Goal: Task Accomplishment & Management: Complete application form

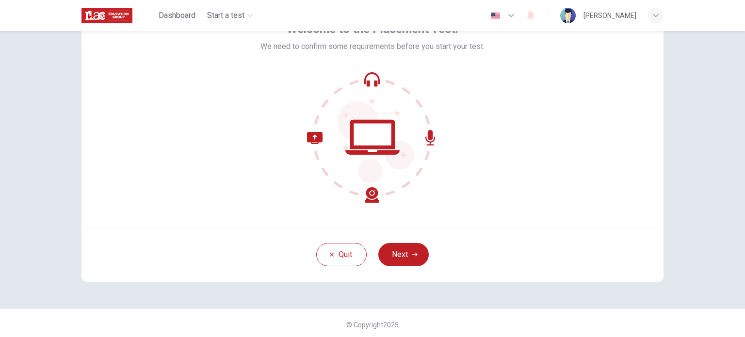
scroll to position [66, 0]
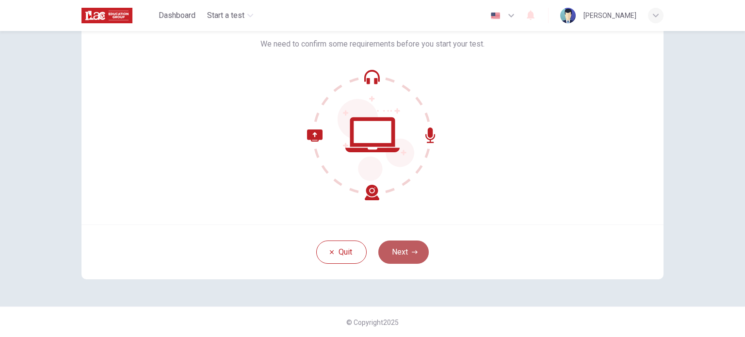
click at [412, 252] on icon "button" at bounding box center [415, 252] width 6 height 6
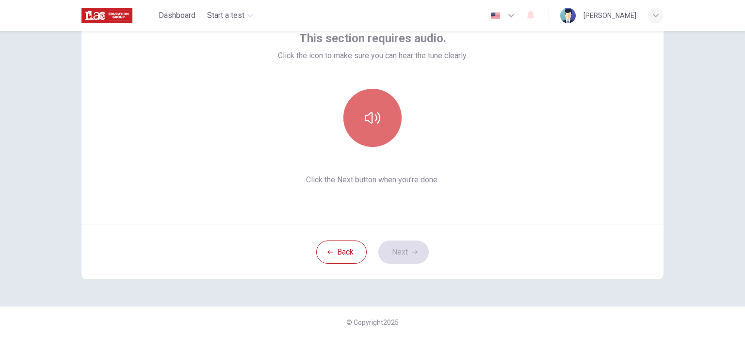
click at [378, 119] on button "button" at bounding box center [372, 118] width 58 height 58
click at [372, 99] on button "button" at bounding box center [372, 118] width 58 height 58
click at [372, 114] on icon "button" at bounding box center [373, 118] width 16 height 12
click at [372, 114] on icon "button" at bounding box center [373, 118] width 16 height 16
click at [368, 112] on icon "button" at bounding box center [373, 118] width 16 height 12
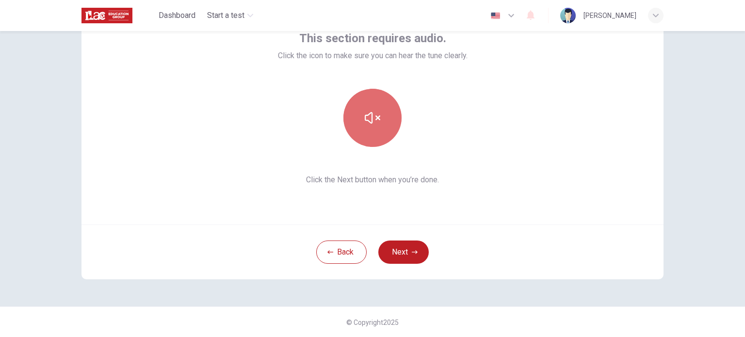
click at [377, 125] on icon "button" at bounding box center [373, 118] width 16 height 16
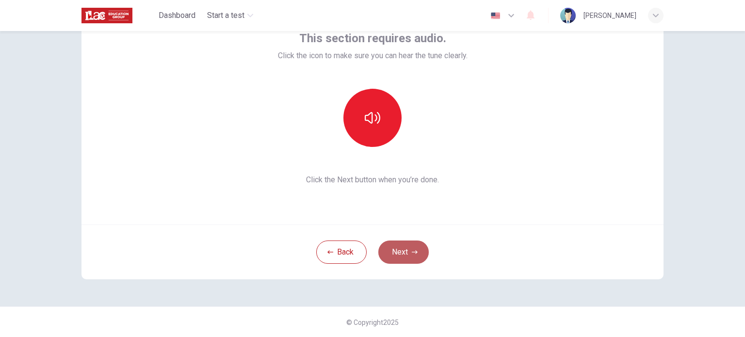
click at [412, 252] on icon "button" at bounding box center [415, 252] width 6 height 6
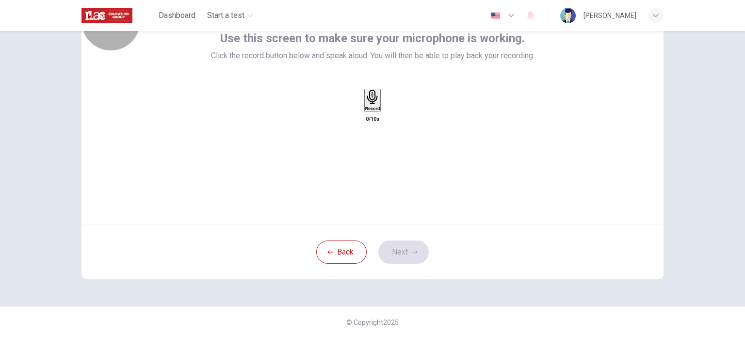
click at [375, 111] on h6 "Record" at bounding box center [372, 108] width 15 height 5
click at [401, 250] on button "Next" at bounding box center [403, 252] width 50 height 23
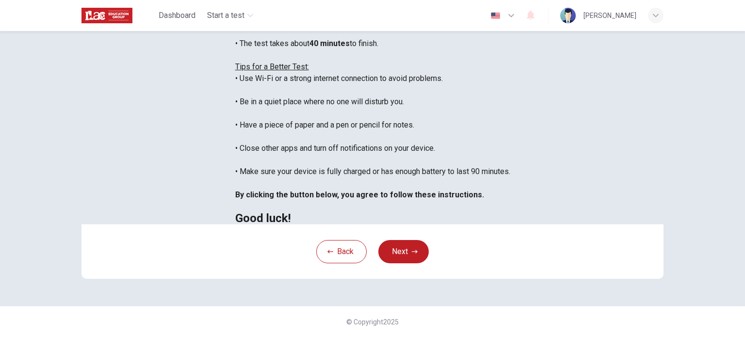
scroll to position [163, 0]
click at [414, 255] on icon "button" at bounding box center [415, 252] width 6 height 6
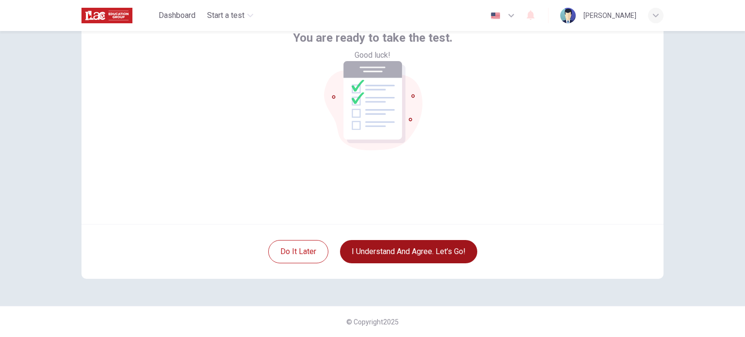
scroll to position [66, 0]
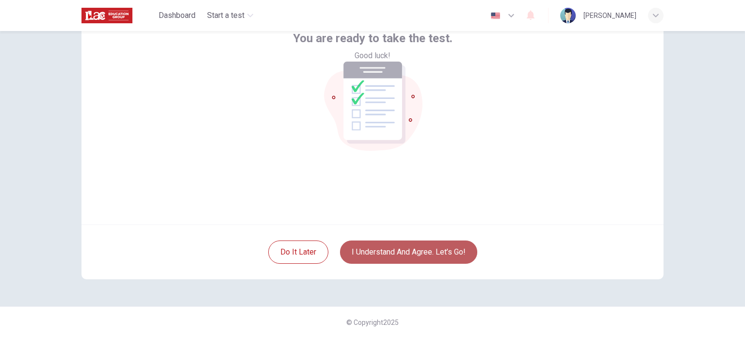
click at [437, 253] on button "I understand and agree. Let’s go!" at bounding box center [408, 252] width 137 height 23
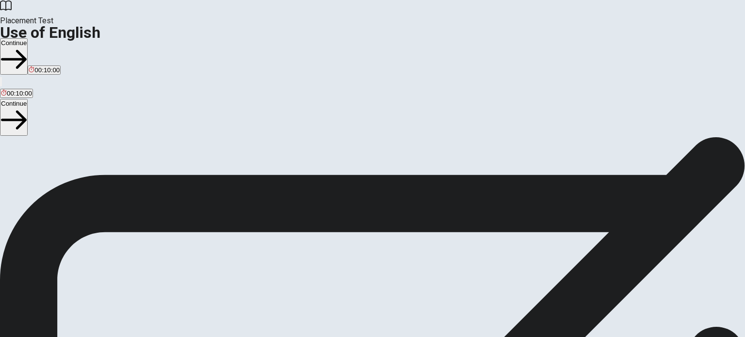
scroll to position [23, 0]
click at [28, 38] on button "Continue" at bounding box center [14, 56] width 28 height 36
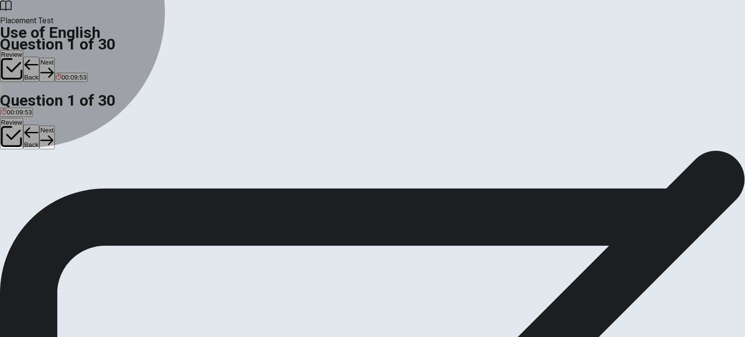
click at [10, 159] on span "put" at bounding box center [5, 162] width 9 height 7
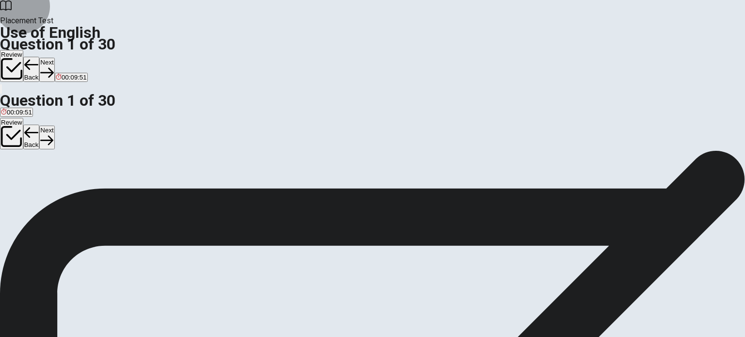
click at [54, 58] on button "Next" at bounding box center [46, 70] width 15 height 24
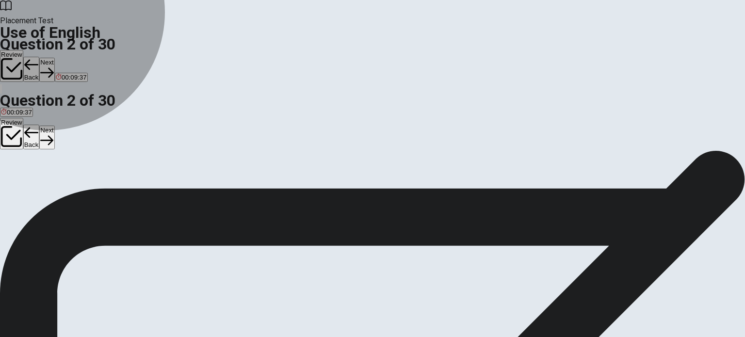
click at [64, 167] on button "C read" at bounding box center [56, 158] width 15 height 16
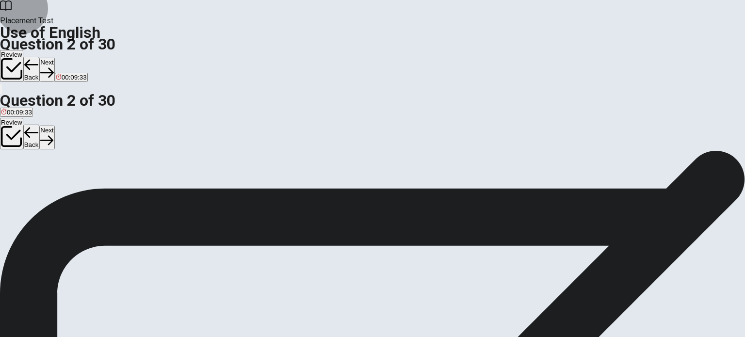
click at [54, 58] on button "Next" at bounding box center [46, 70] width 15 height 24
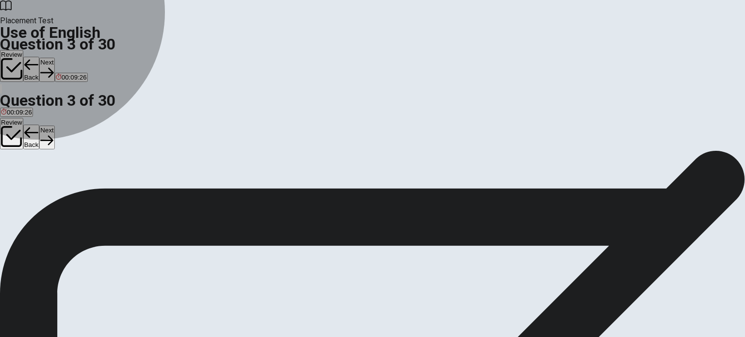
click at [57, 166] on span "went" at bounding box center [51, 162] width 14 height 7
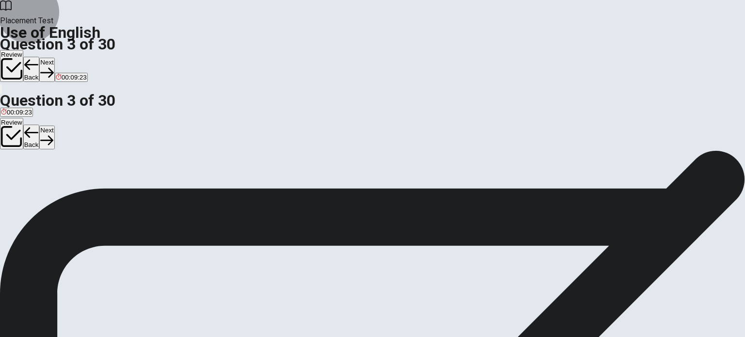
click at [53, 66] on icon "button" at bounding box center [46, 72] width 13 height 13
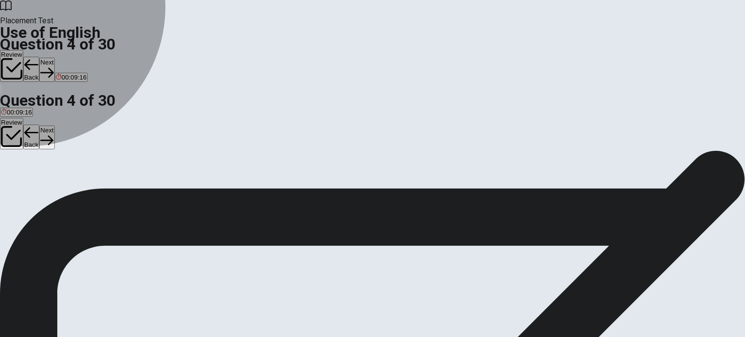
click at [40, 166] on span "Did" at bounding box center [35, 162] width 10 height 7
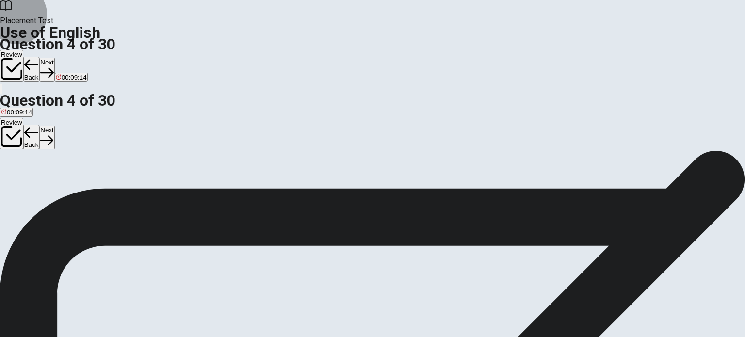
click at [54, 58] on button "Next" at bounding box center [46, 70] width 15 height 24
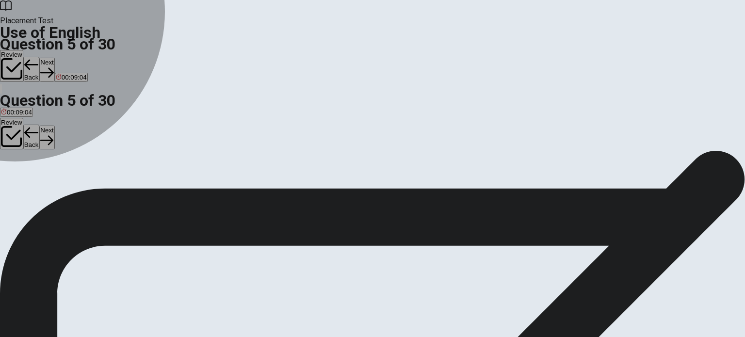
click at [14, 151] on div "A" at bounding box center [7, 154] width 13 height 7
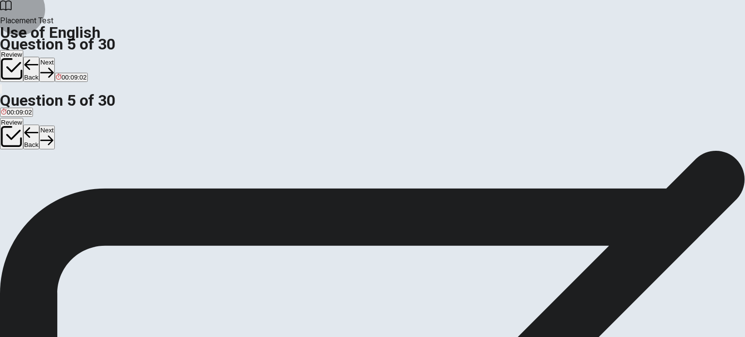
click at [54, 58] on button "Next" at bounding box center [46, 70] width 15 height 24
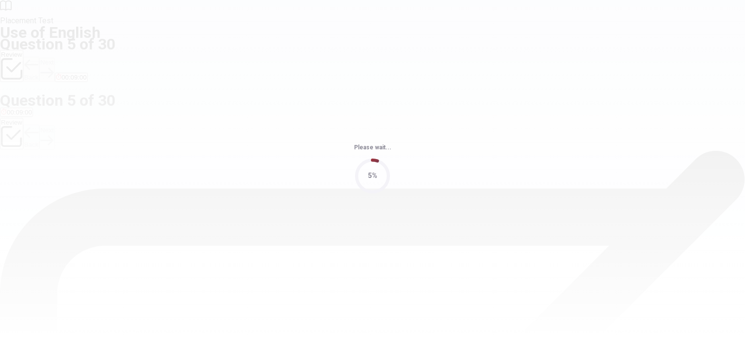
scroll to position [0, 0]
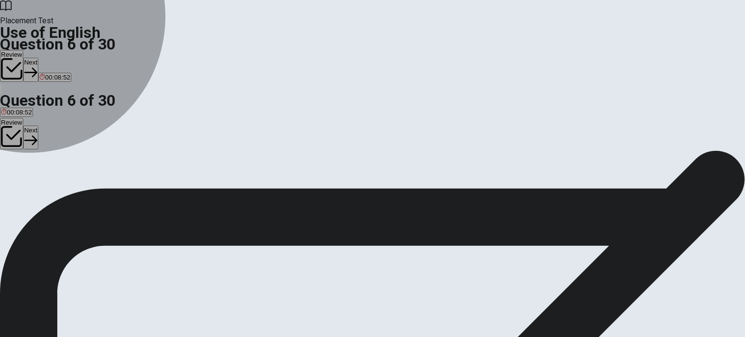
click at [48, 189] on span "phone" at bounding box center [40, 185] width 18 height 7
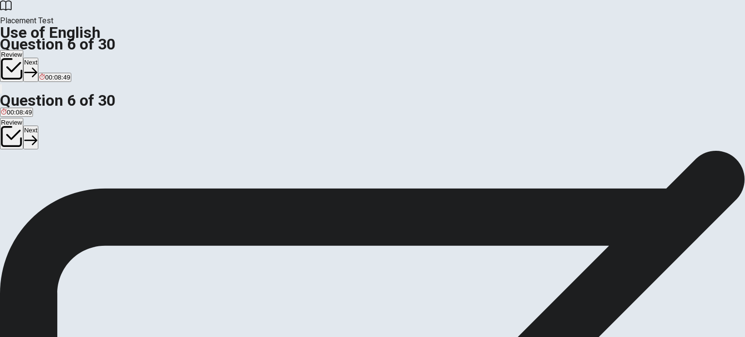
click at [38, 58] on button "Next" at bounding box center [30, 70] width 15 height 24
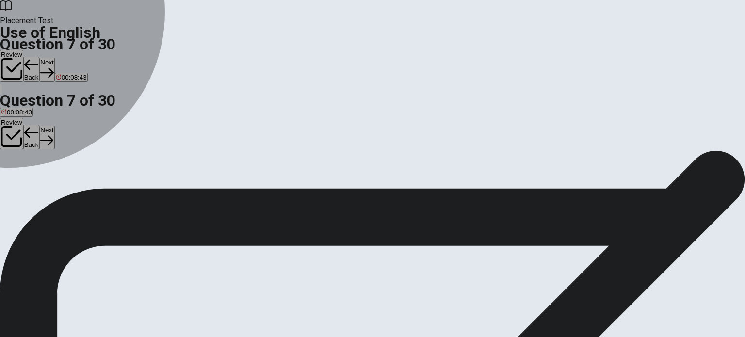
click at [72, 182] on div "D" at bounding box center [66, 178] width 11 height 7
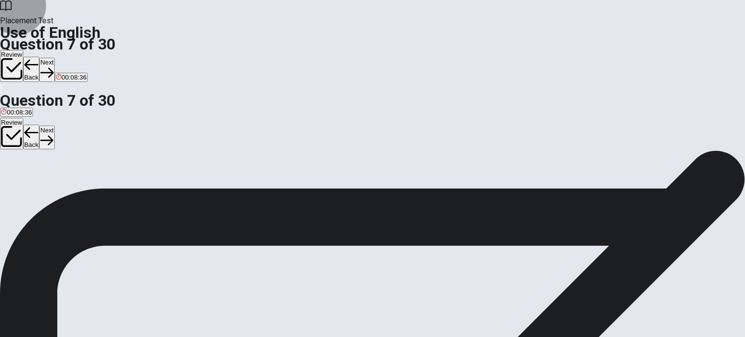
click at [54, 58] on button "Next" at bounding box center [46, 70] width 15 height 24
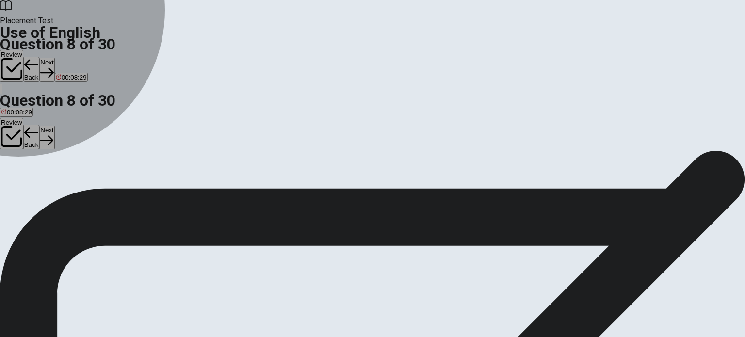
click at [15, 175] on div "A" at bounding box center [8, 178] width 14 height 7
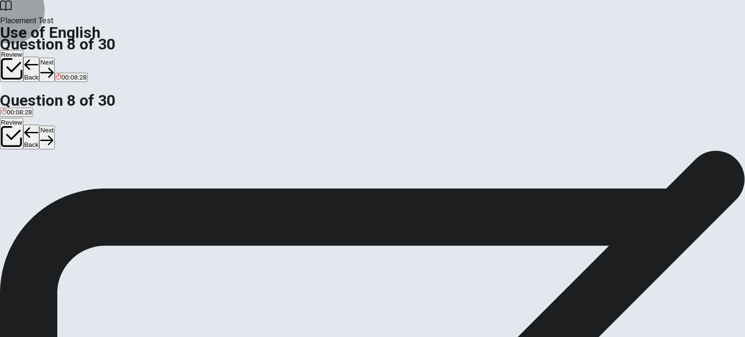
click at [54, 58] on button "Next" at bounding box center [46, 70] width 15 height 24
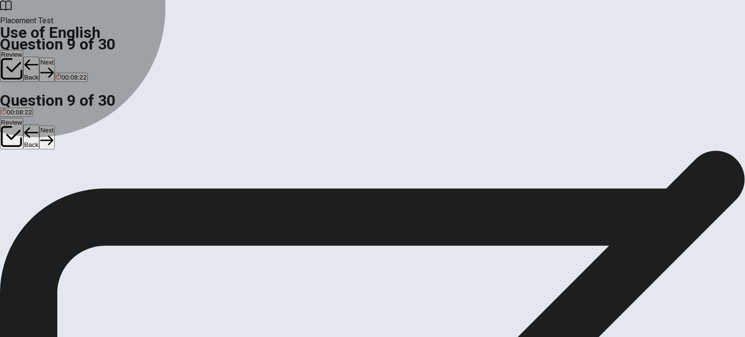
click at [13, 174] on button "A bed" at bounding box center [6, 182] width 13 height 16
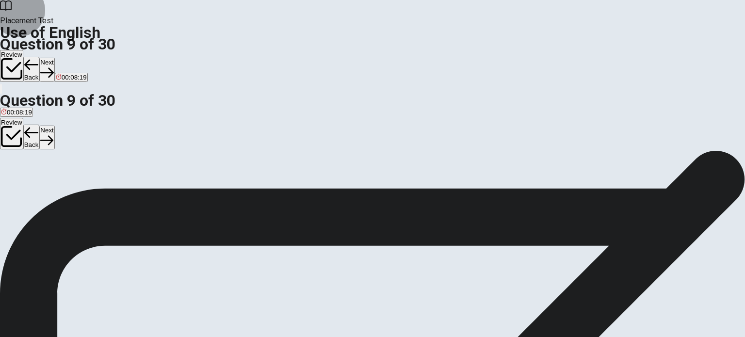
click at [54, 58] on button "Next" at bounding box center [46, 70] width 15 height 24
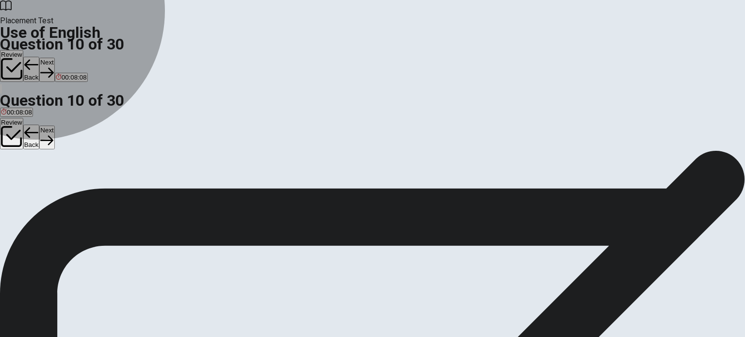
click at [38, 187] on span "have" at bounding box center [31, 185] width 14 height 7
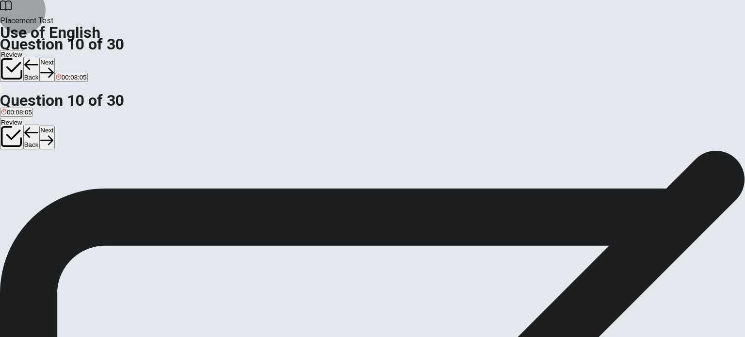
click at [54, 58] on button "Next" at bounding box center [46, 70] width 15 height 24
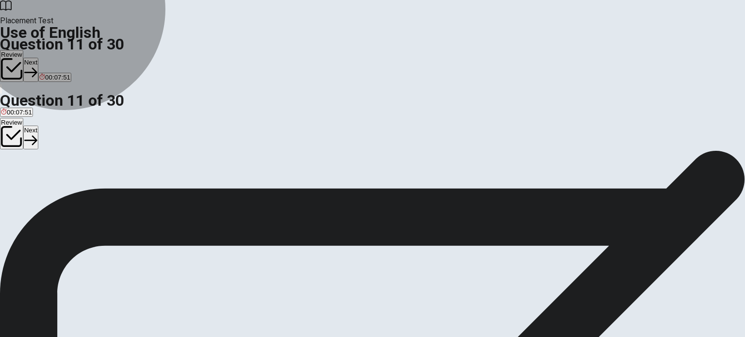
click at [80, 186] on span "is being reviewing" at bounding box center [53, 185] width 51 height 7
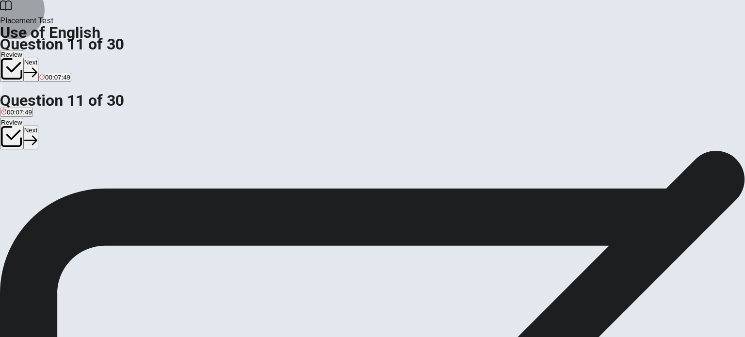
click at [38, 58] on button "Next" at bounding box center [30, 70] width 15 height 24
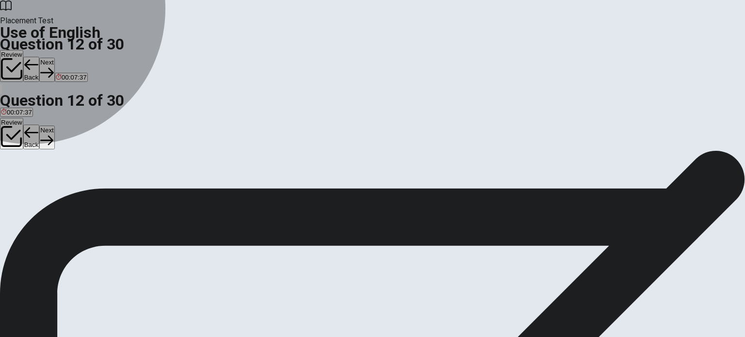
click at [43, 185] on span "sent" at bounding box center [37, 185] width 12 height 7
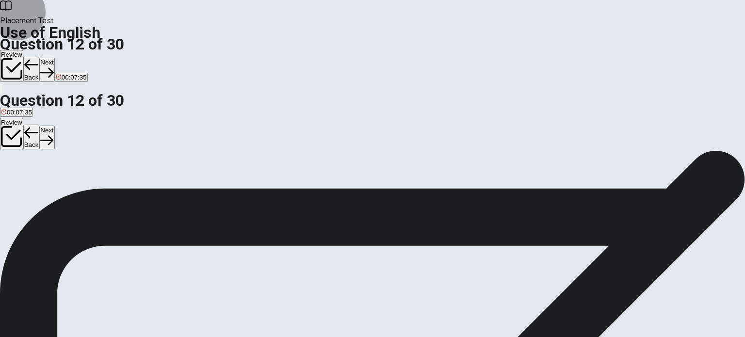
click at [54, 58] on button "Next" at bounding box center [46, 70] width 15 height 24
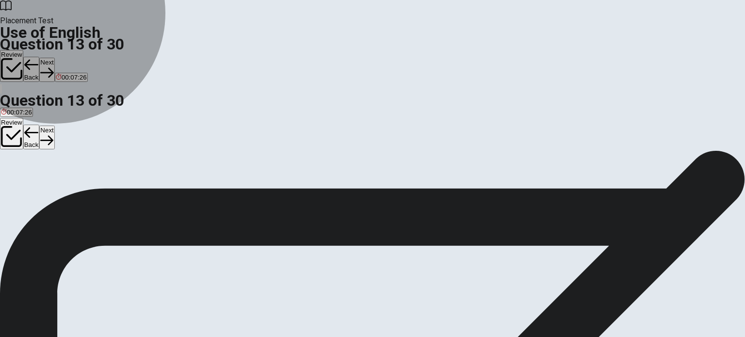
click at [74, 189] on span "was directed" at bounding box center [56, 185] width 36 height 7
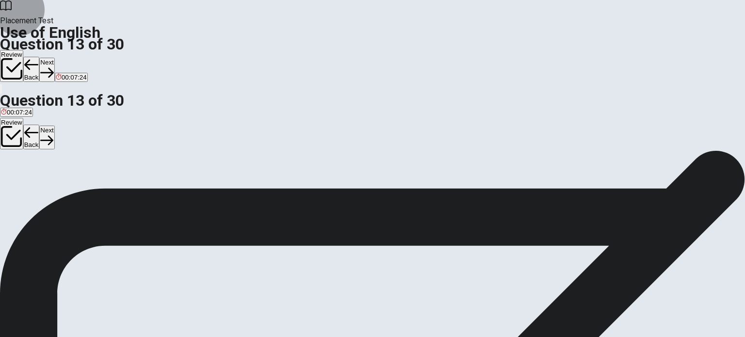
click at [54, 58] on button "Next" at bounding box center [46, 70] width 15 height 24
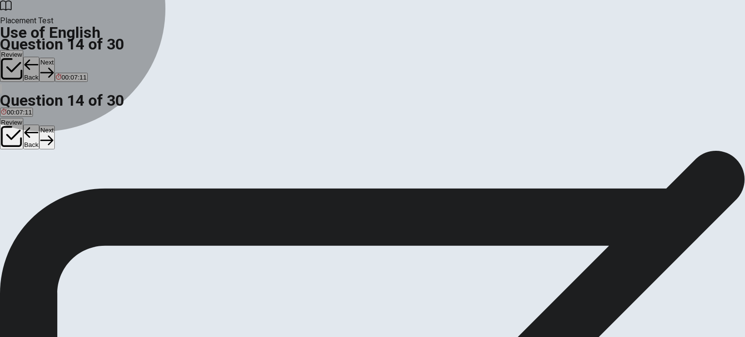
click at [118, 189] on span "had finished" at bounding box center [100, 185] width 35 height 7
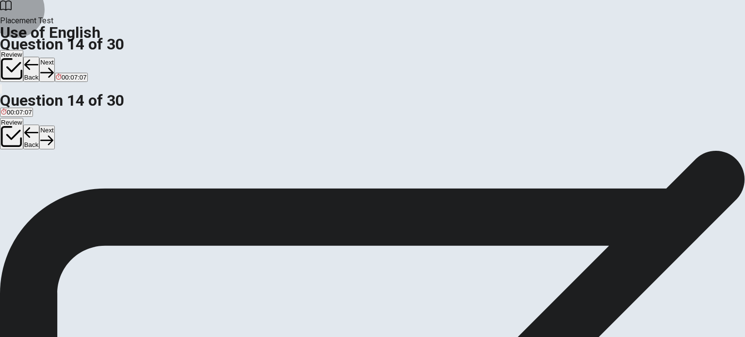
click at [54, 58] on button "Next" at bounding box center [46, 70] width 15 height 24
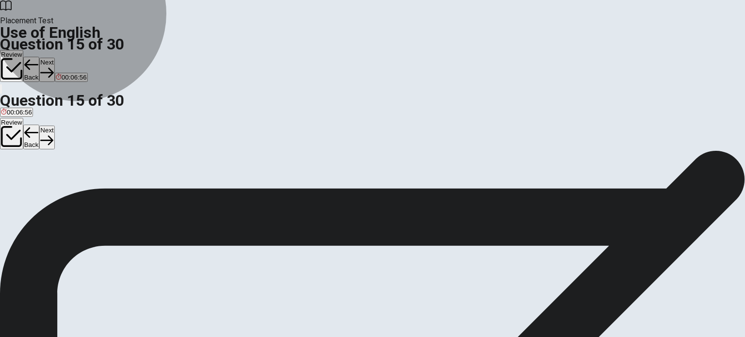
click at [125, 182] on span "to ask someone to join or come to an event" at bounding box center [63, 185] width 124 height 7
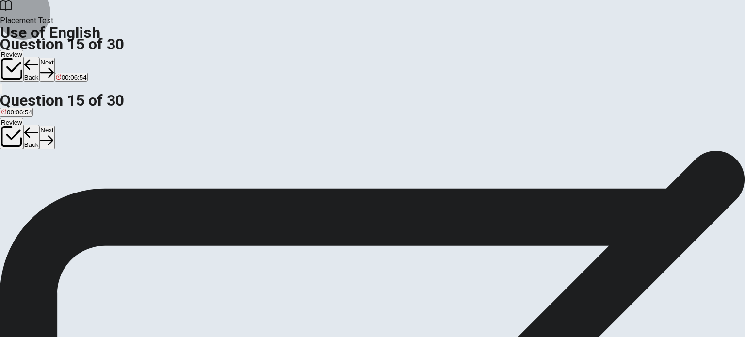
click at [54, 58] on button "Next" at bounding box center [46, 70] width 15 height 24
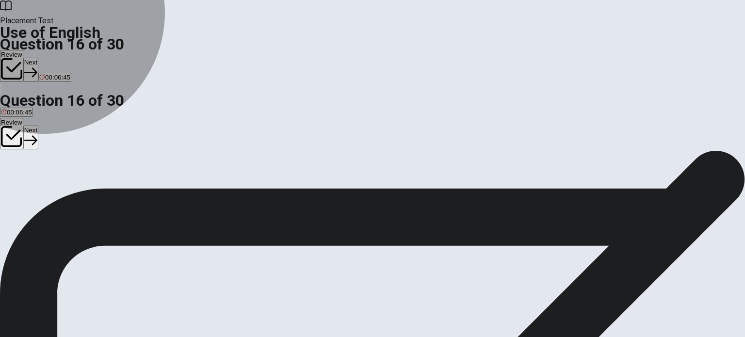
click at [69, 189] on span "basketball" at bounding box center [54, 185] width 29 height 7
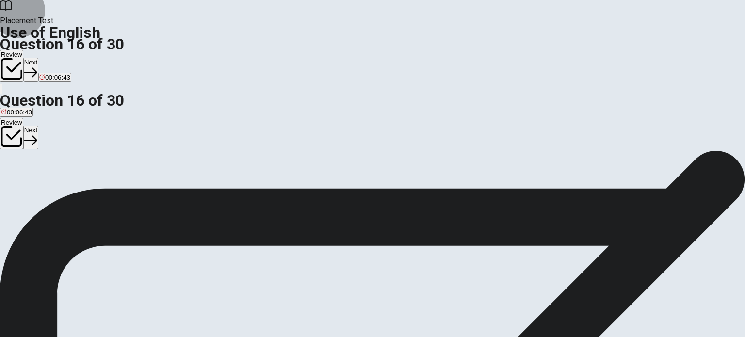
click at [38, 58] on button "Next" at bounding box center [30, 70] width 15 height 24
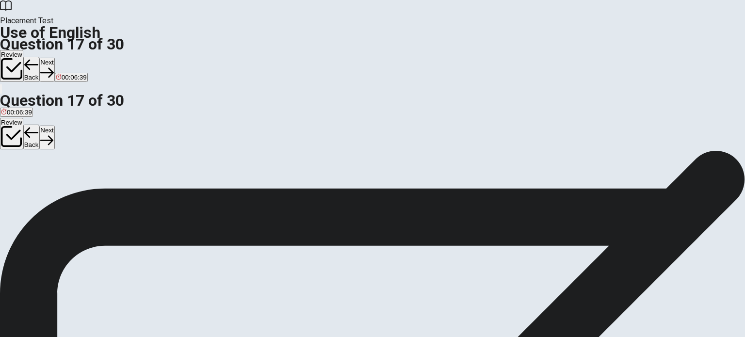
click at [31, 184] on button "B sofa" at bounding box center [24, 182] width 14 height 16
click at [54, 58] on button "Next" at bounding box center [46, 70] width 15 height 24
click at [35, 187] on span "violent" at bounding box center [25, 185] width 19 height 7
click at [54, 58] on button "Next" at bounding box center [46, 70] width 15 height 24
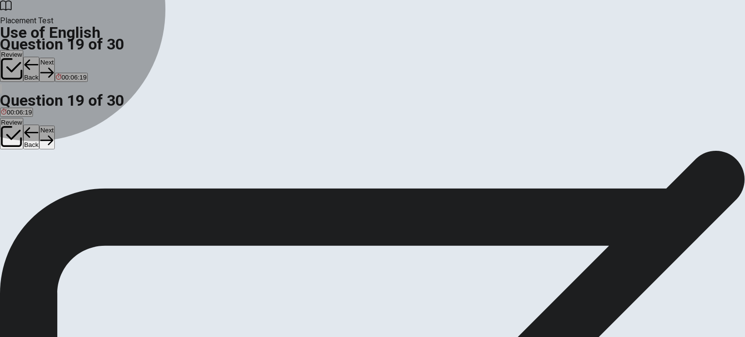
click at [43, 186] on span "friendly" at bounding box center [32, 185] width 21 height 7
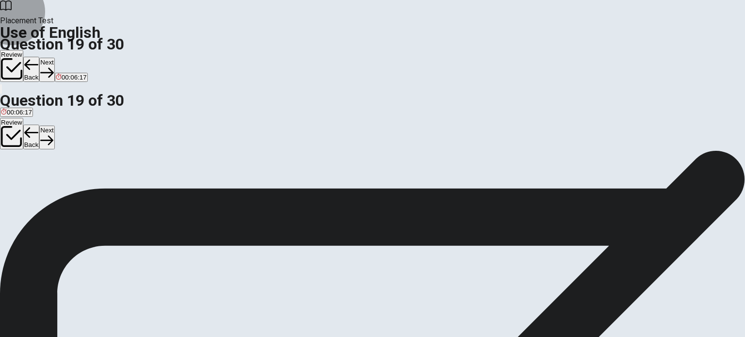
click at [54, 58] on button "Next" at bounding box center [46, 70] width 15 height 24
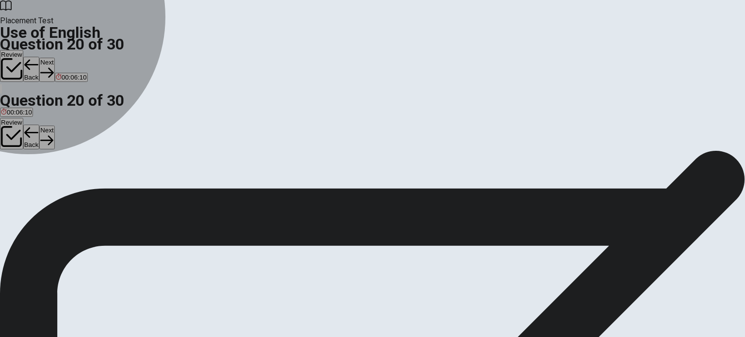
click at [33, 189] on span "Have" at bounding box center [25, 185] width 15 height 7
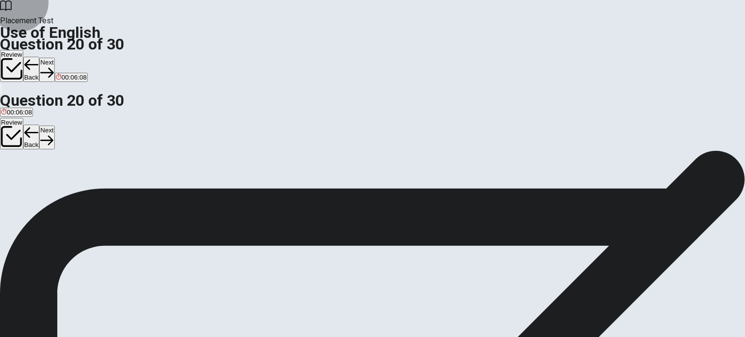
click at [54, 58] on button "Next" at bounding box center [46, 70] width 15 height 24
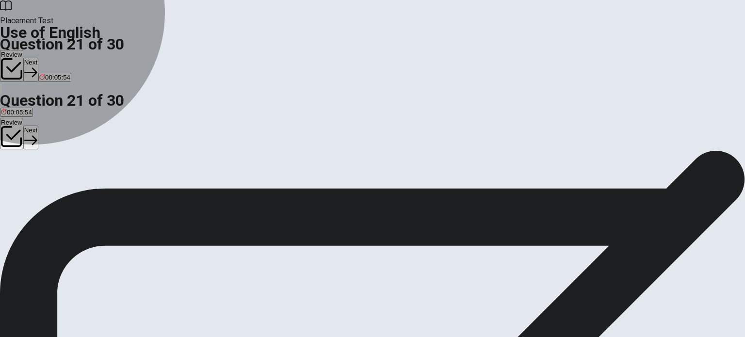
click at [17, 182] on span "make" at bounding box center [9, 185] width 16 height 7
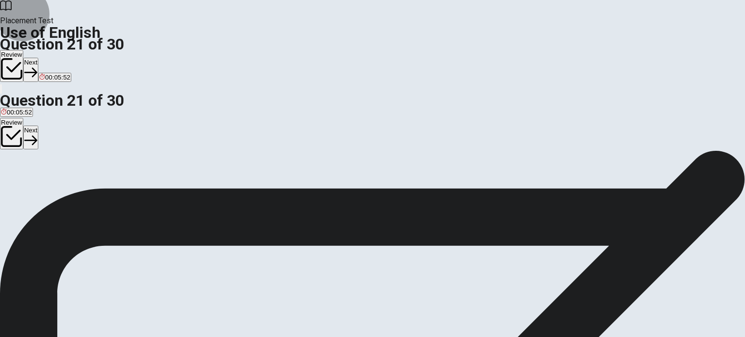
click at [38, 58] on button "Next" at bounding box center [30, 70] width 15 height 24
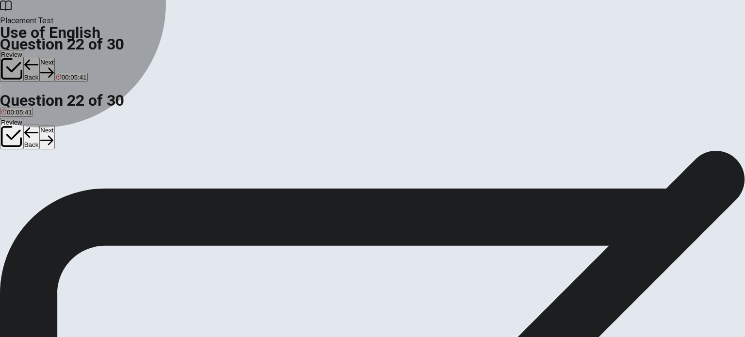
click at [43, 180] on button "B will call" at bounding box center [31, 182] width 22 height 16
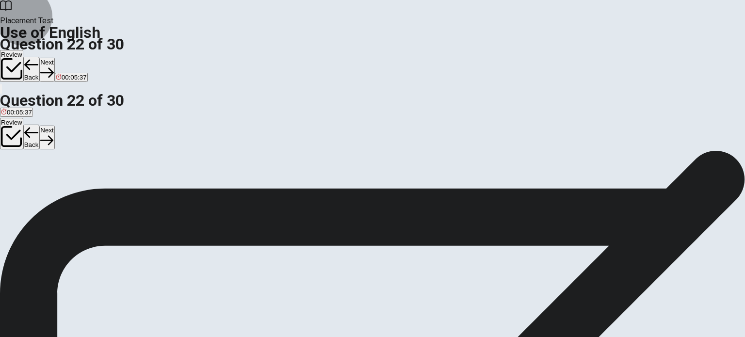
click at [54, 58] on button "Next" at bounding box center [46, 70] width 15 height 24
click at [233, 190] on button "D when will they arrive" at bounding box center [203, 182] width 60 height 16
click at [54, 58] on button "Next" at bounding box center [46, 70] width 15 height 24
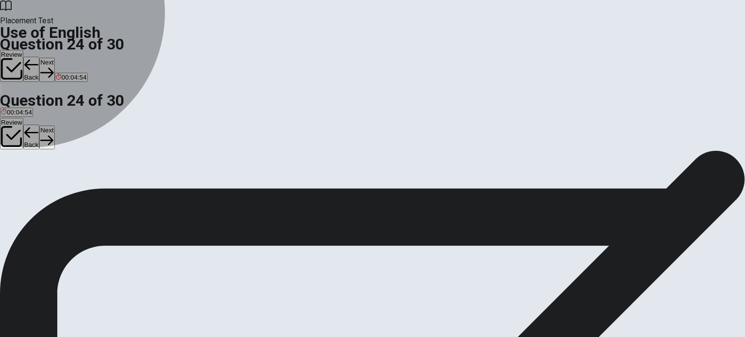
click at [40, 189] on span "had" at bounding box center [34, 185] width 11 height 7
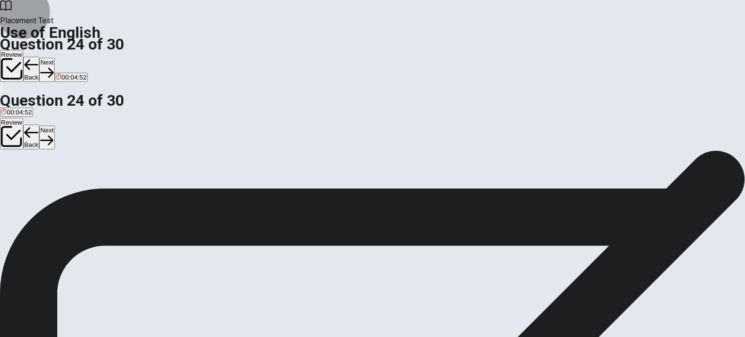
click at [54, 58] on button "Next" at bounding box center [46, 70] width 15 height 24
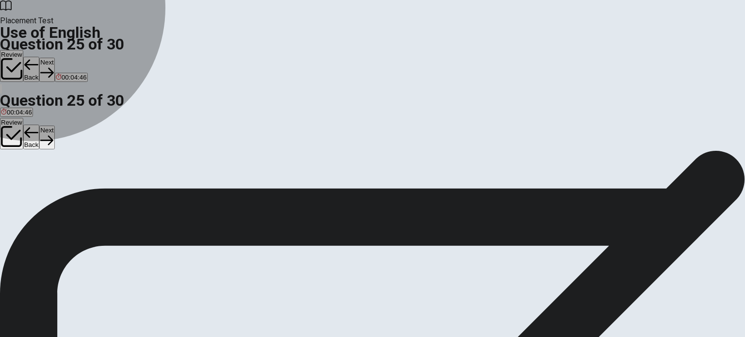
click at [39, 184] on span "limit" at bounding box center [33, 185] width 12 height 7
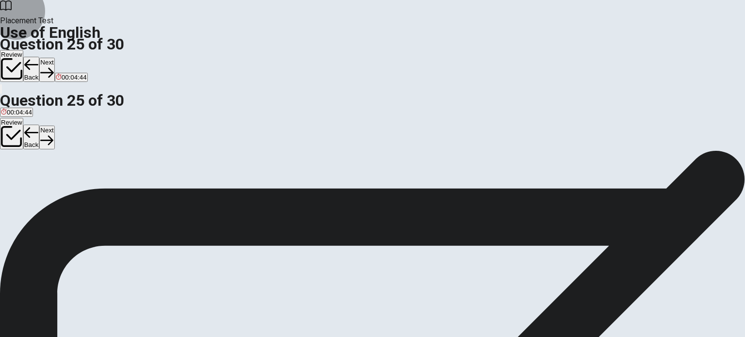
click at [54, 58] on button "Next" at bounding box center [46, 70] width 15 height 24
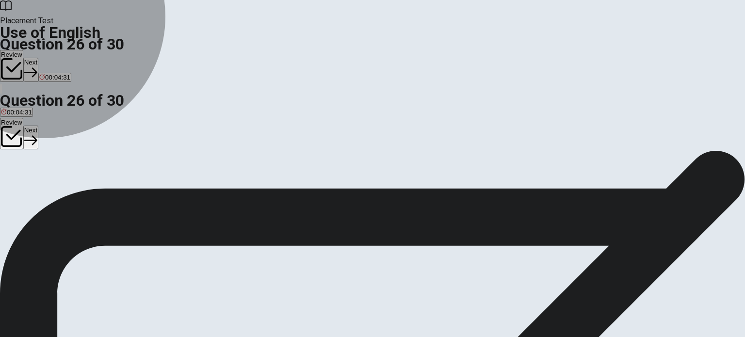
click at [124, 189] on span "a current style" at bounding box center [103, 185] width 41 height 7
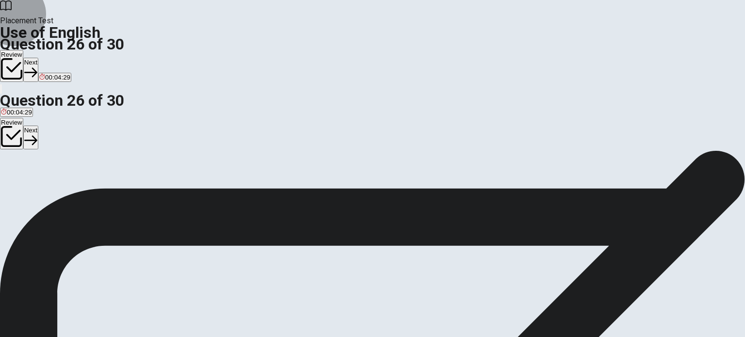
click at [38, 58] on button "Next" at bounding box center [30, 70] width 15 height 24
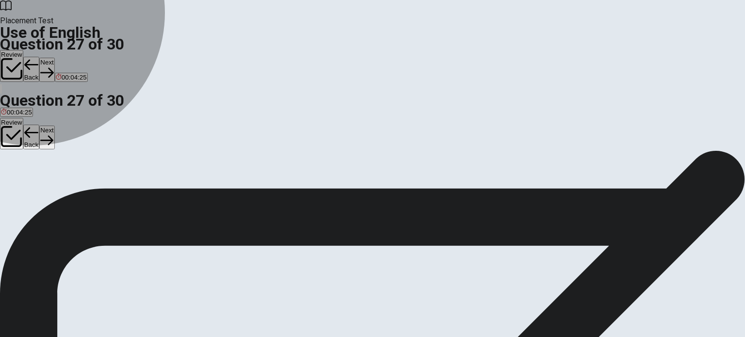
click at [41, 189] on span "rare" at bounding box center [35, 185] width 12 height 7
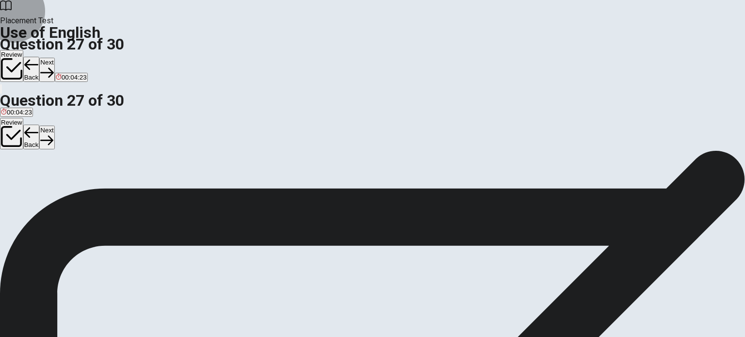
click at [54, 58] on button "Next" at bounding box center [46, 70] width 15 height 24
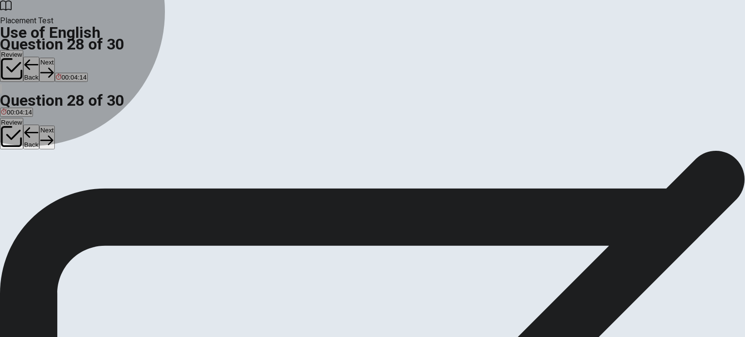
click at [70, 189] on span "deny" at bounding box center [63, 185] width 14 height 7
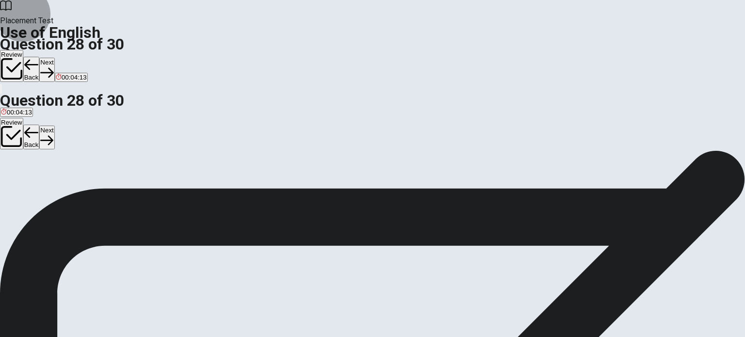
click at [54, 58] on button "Next" at bounding box center [46, 70] width 15 height 24
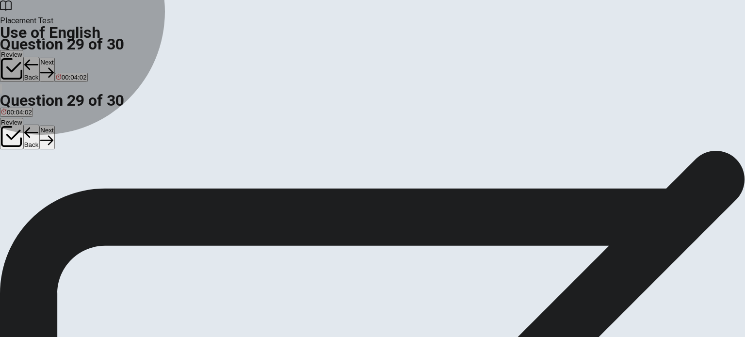
click at [49, 188] on span "different" at bounding box center [37, 185] width 23 height 7
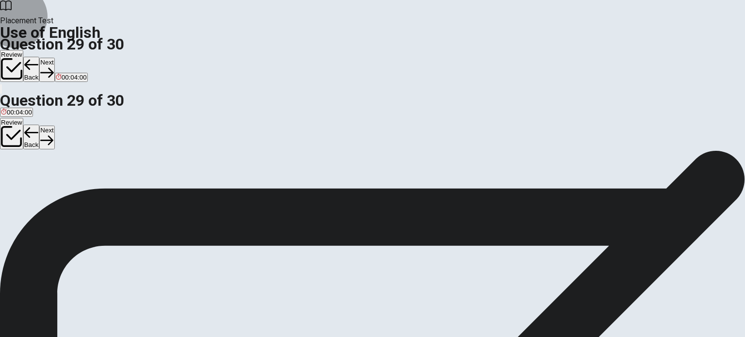
click at [54, 58] on button "Next" at bounding box center [46, 70] width 15 height 24
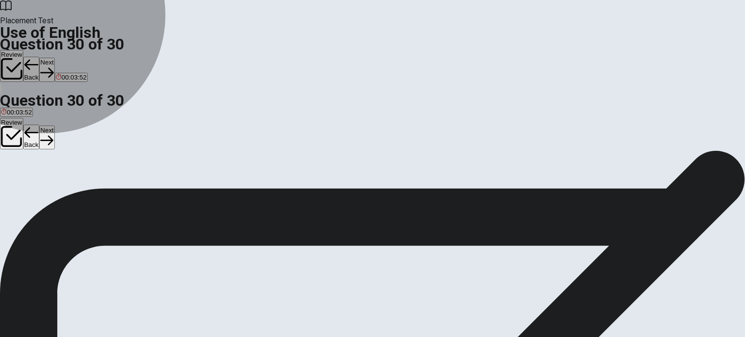
click at [59, 189] on span "have been" at bounding box center [44, 185] width 30 height 7
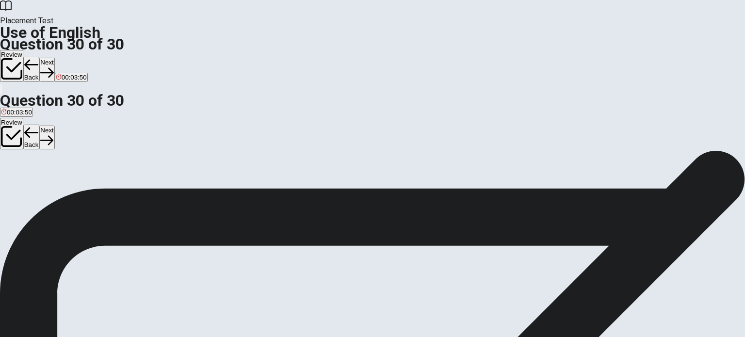
click at [54, 58] on button "Next" at bounding box center [46, 70] width 15 height 24
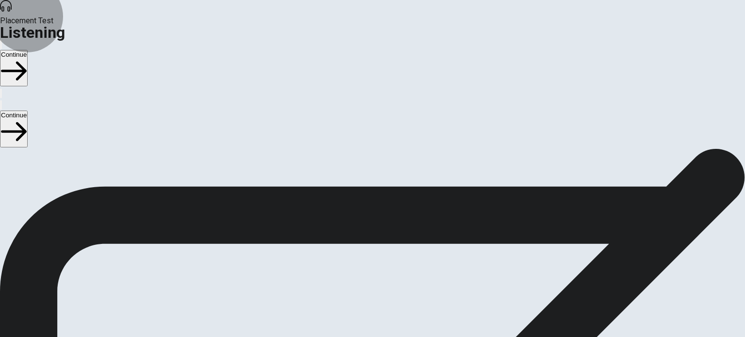
click at [28, 50] on button "Continue" at bounding box center [14, 68] width 28 height 36
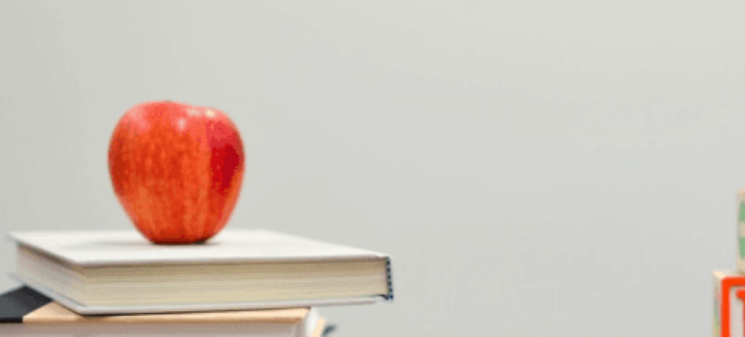
scroll to position [58, 0]
click at [301, 192] on span "[GEOGRAPHIC_DATA] and [GEOGRAPHIC_DATA]" at bounding box center [226, 195] width 149 height 7
click at [173, 232] on span "Enjoy the solo experience at her own pace" at bounding box center [112, 235] width 122 height 7
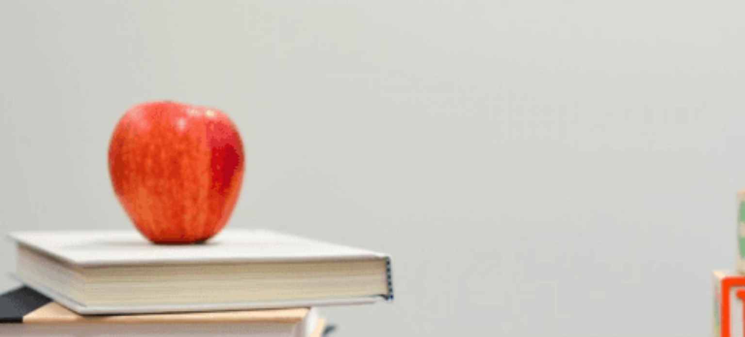
click at [126, 314] on span "Excited but a bit nervous" at bounding box center [90, 317] width 71 height 7
drag, startPoint x: 448, startPoint y: 247, endPoint x: 496, endPoint y: 169, distance: 91.7
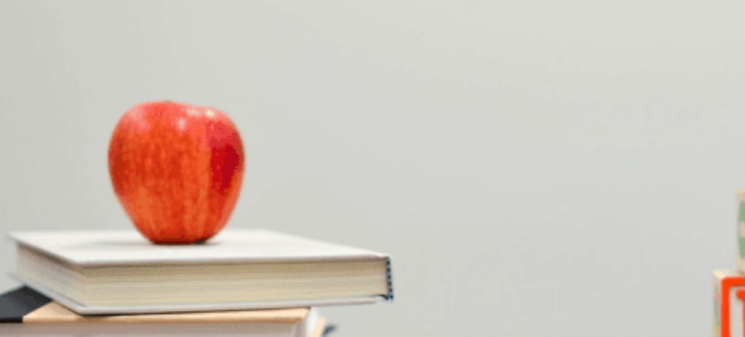
click at [496, 323] on div "Question 5 Where is the woman planning to go? A [GEOGRAPHIC_DATA] B [GEOGRAPHIC…" at bounding box center [372, 343] width 745 height 41
click at [76, 273] on span "Next summer" at bounding box center [57, 276] width 38 height 7
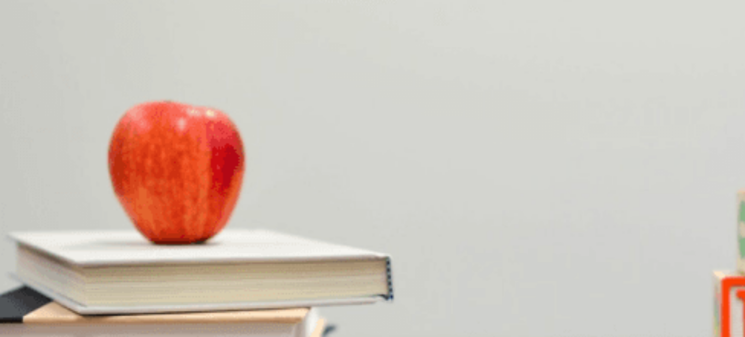
click at [28, 50] on button "Continue" at bounding box center [14, 68] width 28 height 36
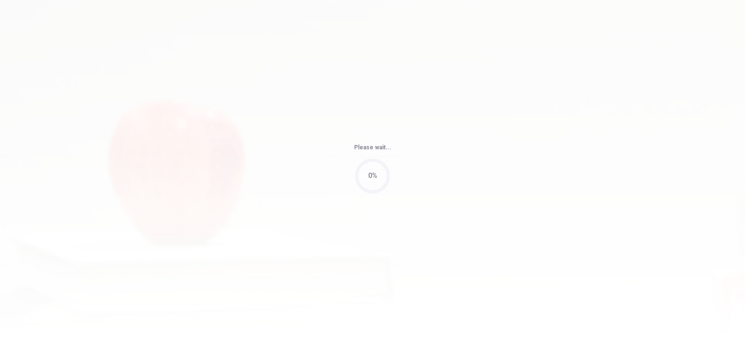
type input "63"
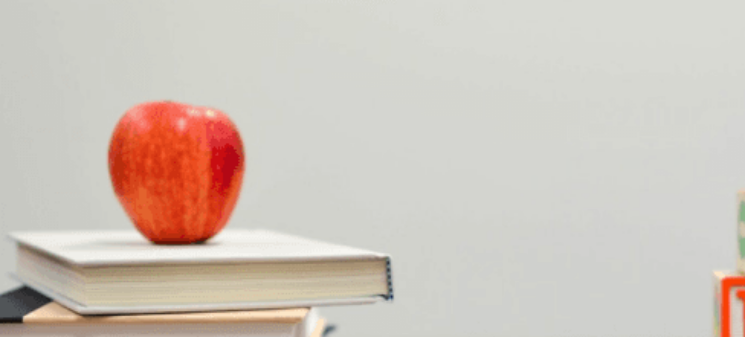
scroll to position [41, 0]
click at [314, 192] on span "Focus on key points and speak naturally" at bounding box center [255, 195] width 115 height 7
click at [135, 232] on span "Handling the Q&A session" at bounding box center [97, 235] width 75 height 7
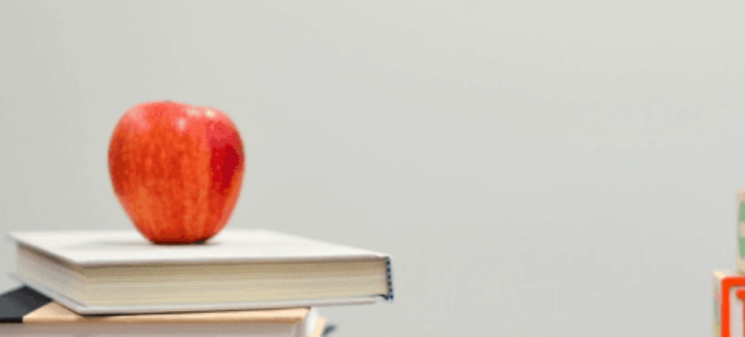
click at [258, 273] on span "Rehearse his presentation" at bounding box center [220, 276] width 76 height 7
click at [146, 314] on span "Be concise and admit if you don’t know the answer" at bounding box center [73, 317] width 145 height 7
click at [62, 283] on span "The Q&A preparation" at bounding box center [31, 286] width 61 height 7
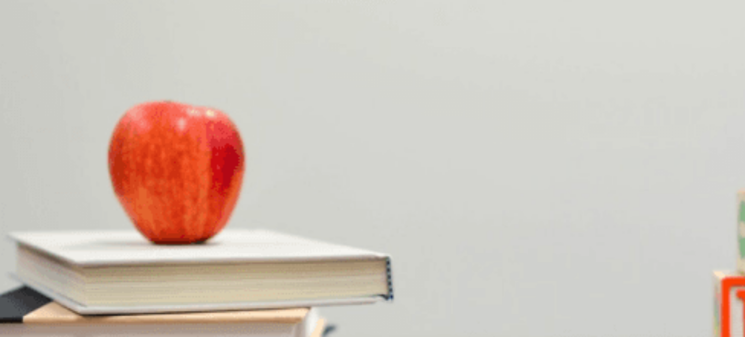
scroll to position [860, 0]
click at [596, 28] on div "Placement Test Listening Continue" at bounding box center [372, 49] width 745 height 99
click at [28, 50] on button "Continue" at bounding box center [14, 68] width 28 height 36
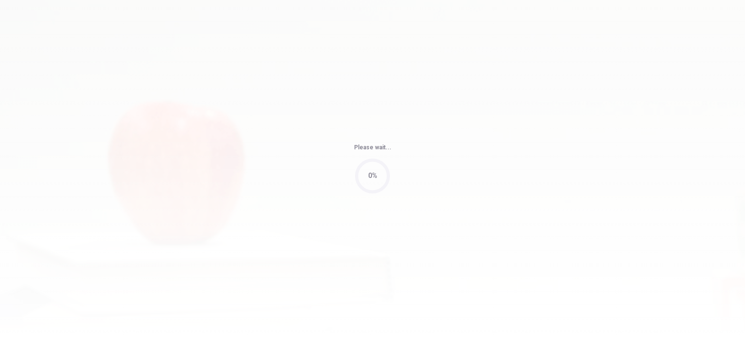
type input "65"
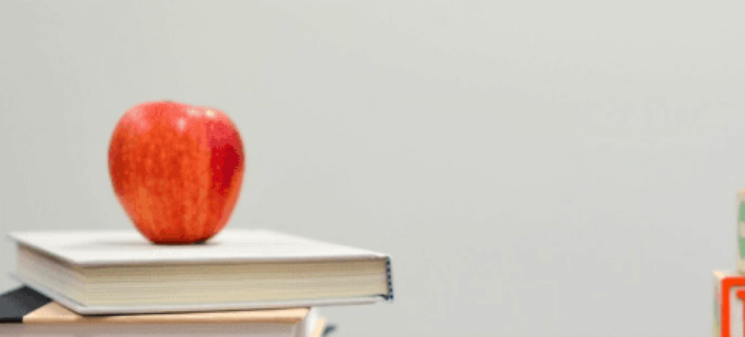
scroll to position [0, 0]
click at [53, 183] on button "B Over 100" at bounding box center [39, 191] width 29 height 16
click at [69, 314] on span "Coffee, tea, and snacks" at bounding box center [35, 317] width 68 height 7
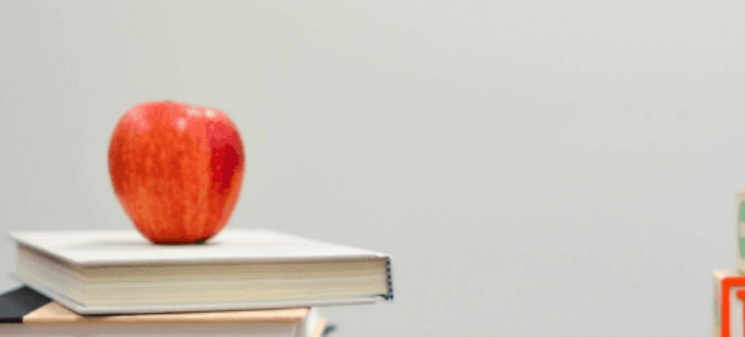
click at [79, 232] on span "Preparing a backup activity" at bounding box center [40, 235] width 78 height 7
click at [241, 265] on button "C Assist with contingency planning" at bounding box center [192, 273] width 95 height 16
click at [189, 289] on span "T-shirts for the volunteers" at bounding box center [152, 292] width 73 height 7
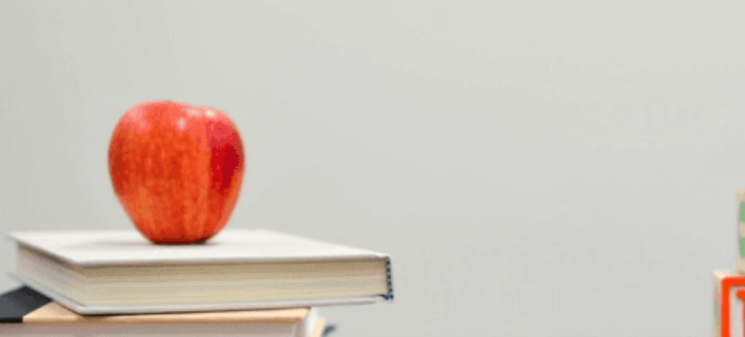
scroll to position [101, 0]
click at [28, 50] on button "Continue" at bounding box center [14, 68] width 28 height 36
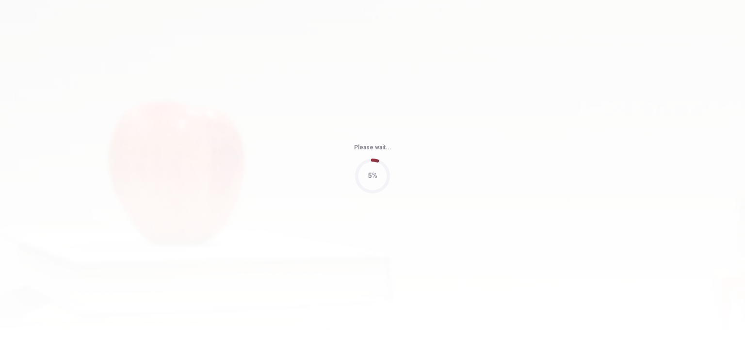
type input "76"
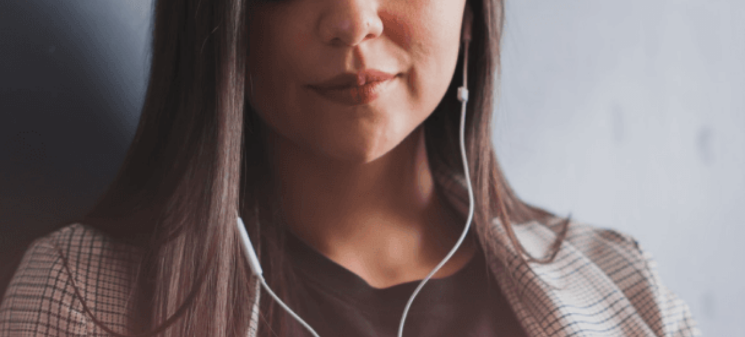
scroll to position [0, 0]
click at [28, 50] on button "Continue" at bounding box center [14, 68] width 28 height 36
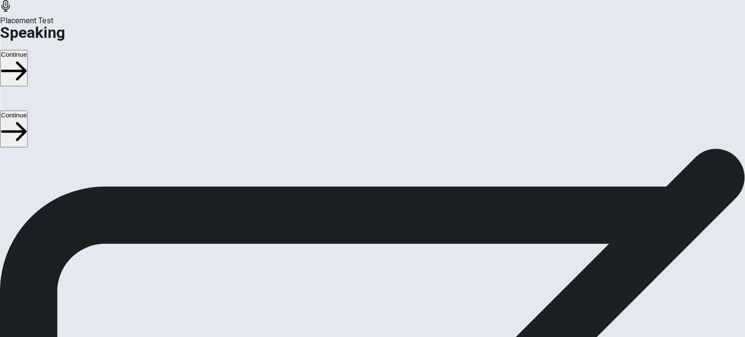
scroll to position [81, 0]
click at [390, 233] on div "Stop Recording" at bounding box center [372, 294] width 34 height 123
click at [362, 261] on button "Play Audio" at bounding box center [361, 265] width 2 height 9
click at [361, 268] on icon "Play Audio" at bounding box center [361, 268] width 0 height 0
click at [387, 227] on div at bounding box center [372, 243] width 29 height 32
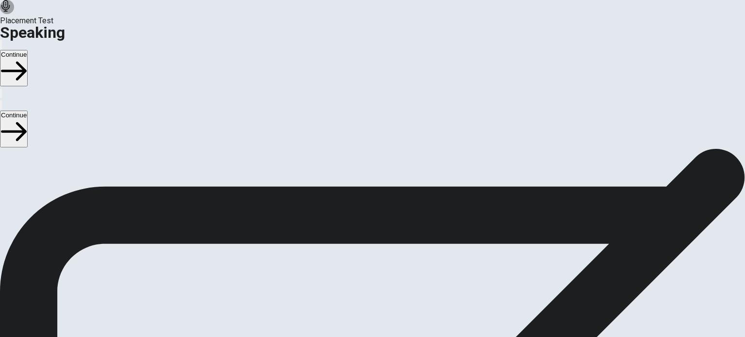
click at [371, 268] on icon "Play Audio" at bounding box center [366, 274] width 9 height 12
click at [372, 268] on icon "Pause Audio" at bounding box center [367, 274] width 10 height 12
click at [387, 227] on icon at bounding box center [372, 241] width 29 height 29
click at [359, 268] on icon "Record Again" at bounding box center [359, 268] width 0 height 0
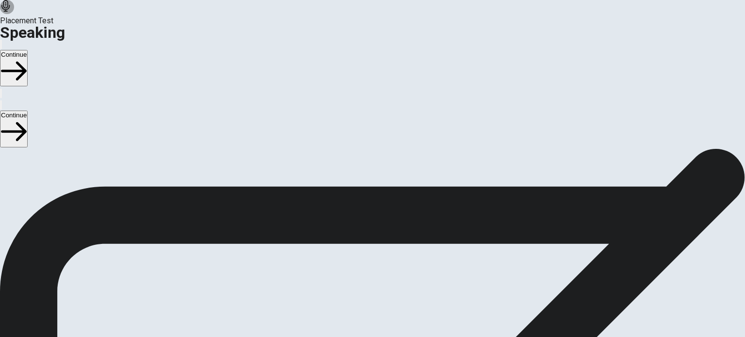
click at [362, 261] on button "Play Audio" at bounding box center [361, 265] width 2 height 9
click at [361, 268] on icon "Pause Audio" at bounding box center [361, 268] width 0 height 0
click at [28, 50] on button "Continue" at bounding box center [14, 68] width 28 height 36
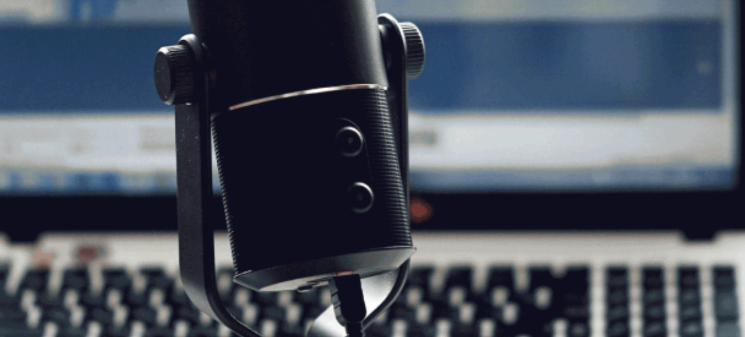
scroll to position [107, 0]
click at [28, 50] on button "Continue" at bounding box center [14, 68] width 28 height 36
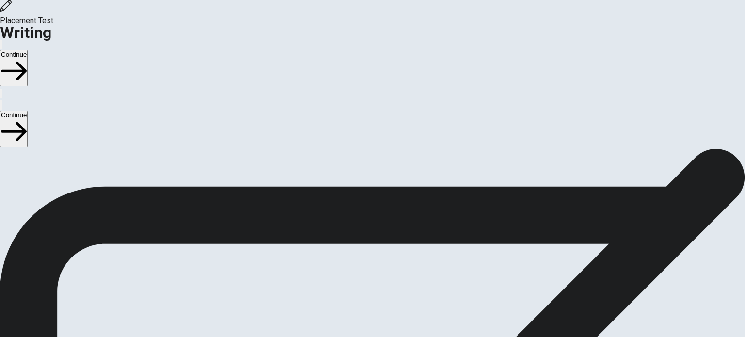
scroll to position [10, 0]
click at [28, 50] on button "Continue" at bounding box center [14, 68] width 28 height 36
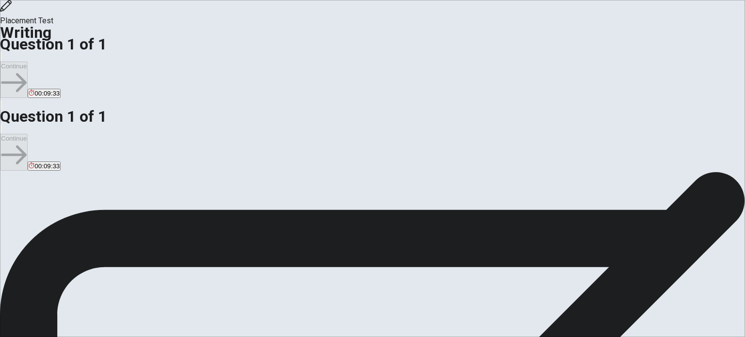
scroll to position [42, 0]
click at [60, 90] on span "00:09:29" at bounding box center [46, 93] width 25 height 7
click at [29, 96] on icon "button" at bounding box center [29, 96] width 0 height 0
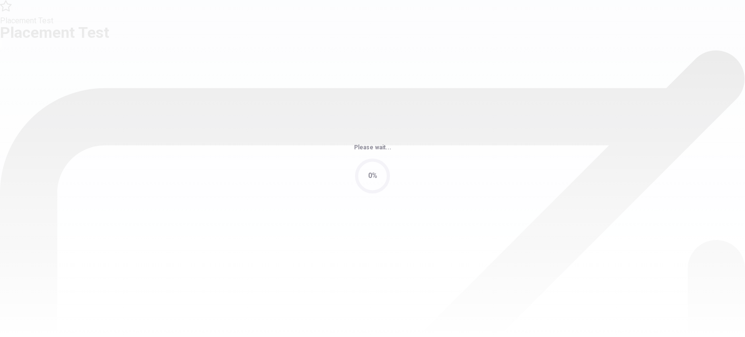
scroll to position [0, 0]
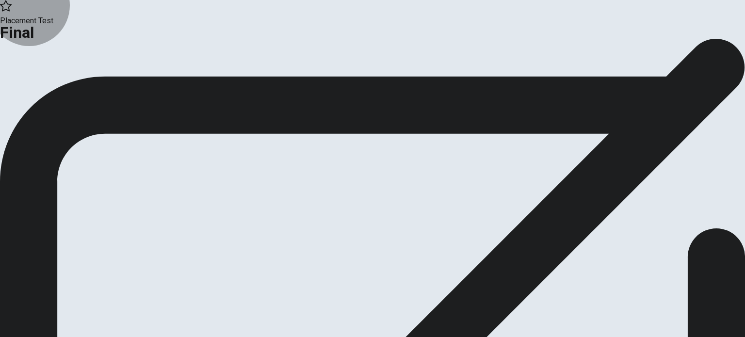
click at [39, 86] on button "Continue" at bounding box center [19, 79] width 39 height 13
